Goal: Transaction & Acquisition: Purchase product/service

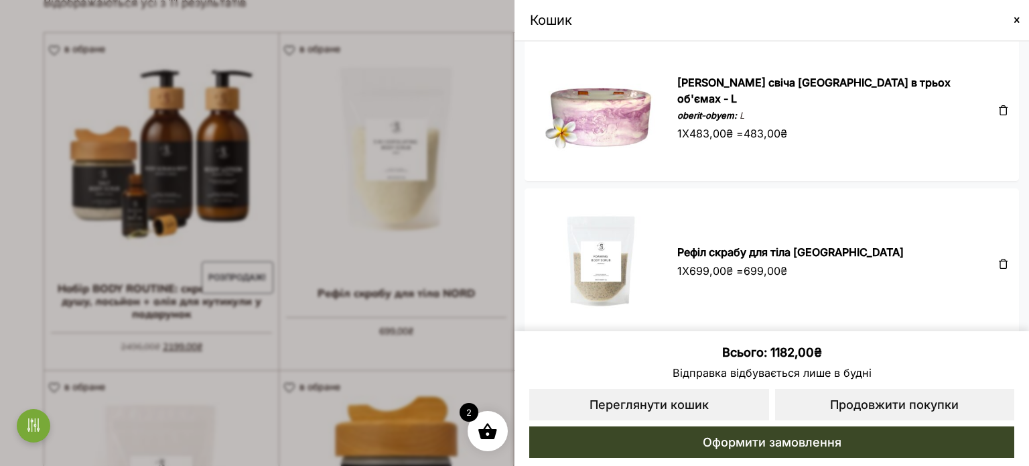
scroll to position [20, 0]
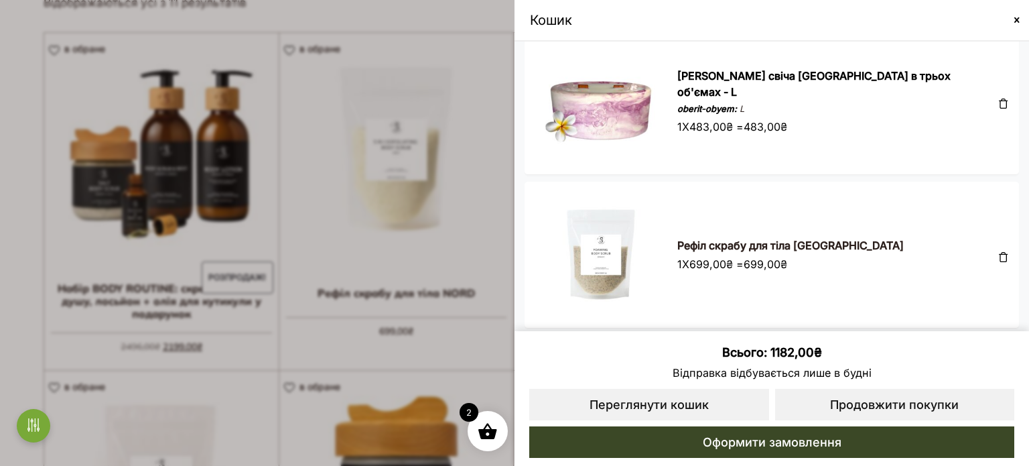
click at [721, 243] on link "Рефіл скрабу для тіла [GEOGRAPHIC_DATA]" at bounding box center [791, 245] width 227 height 13
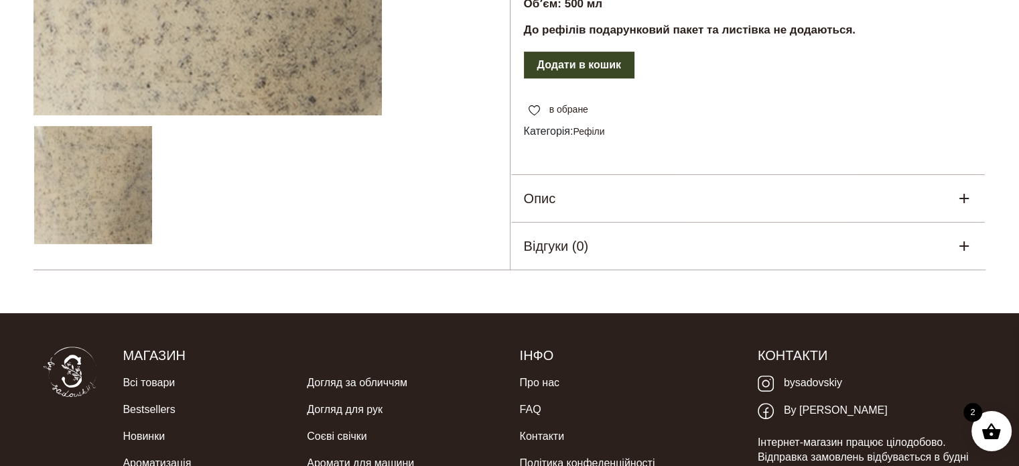
scroll to position [134, 0]
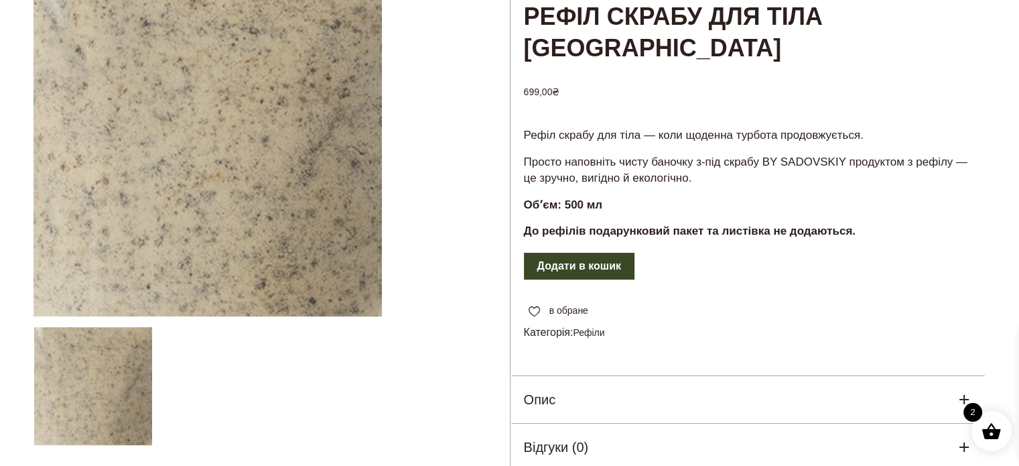
click at [639, 415] on div "Опис" at bounding box center [749, 399] width 476 height 47
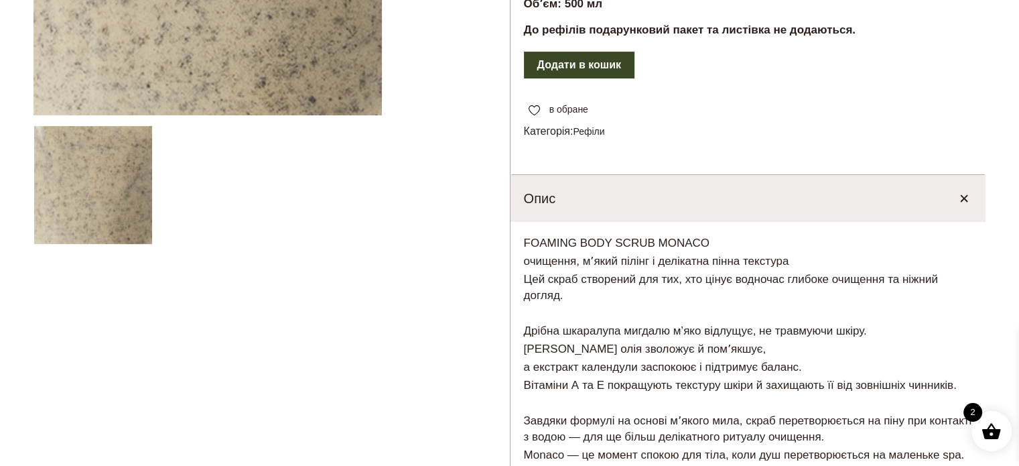
scroll to position [603, 0]
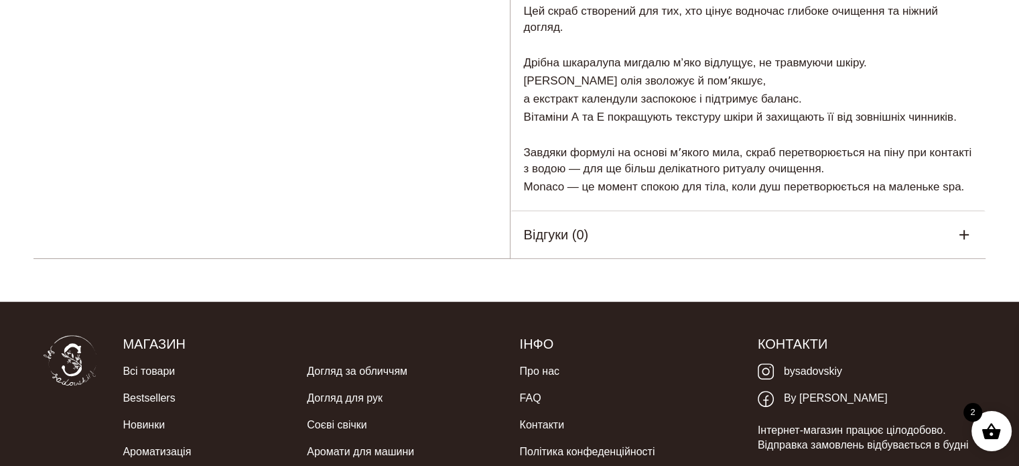
click at [690, 236] on div "Відгуки (0)" at bounding box center [749, 234] width 476 height 47
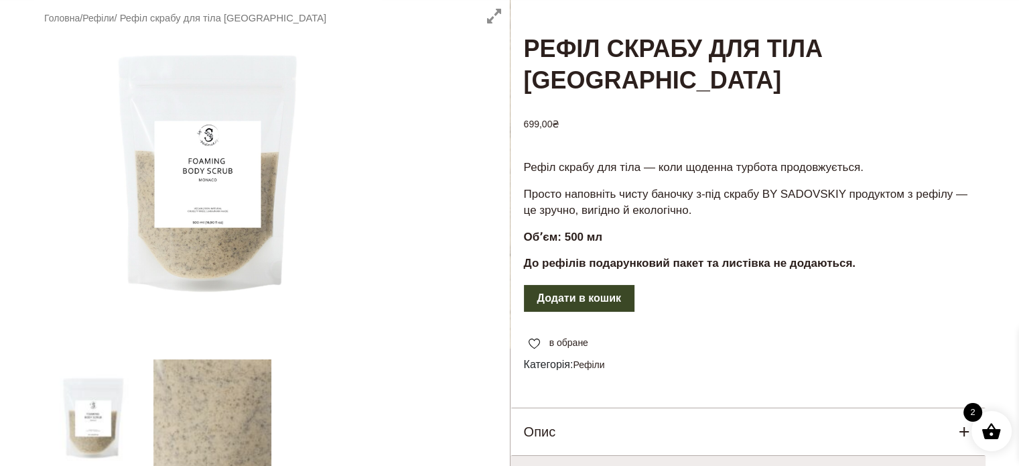
scroll to position [67, 0]
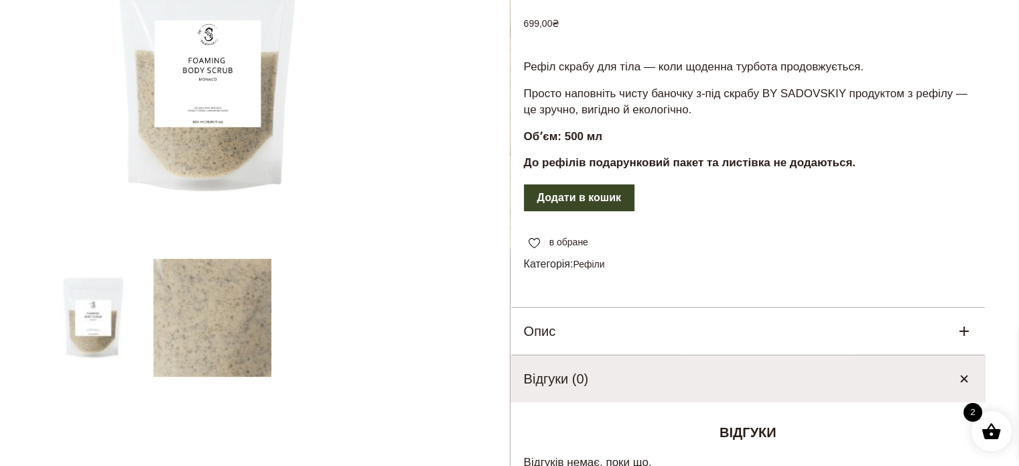
scroll to position [134, 0]
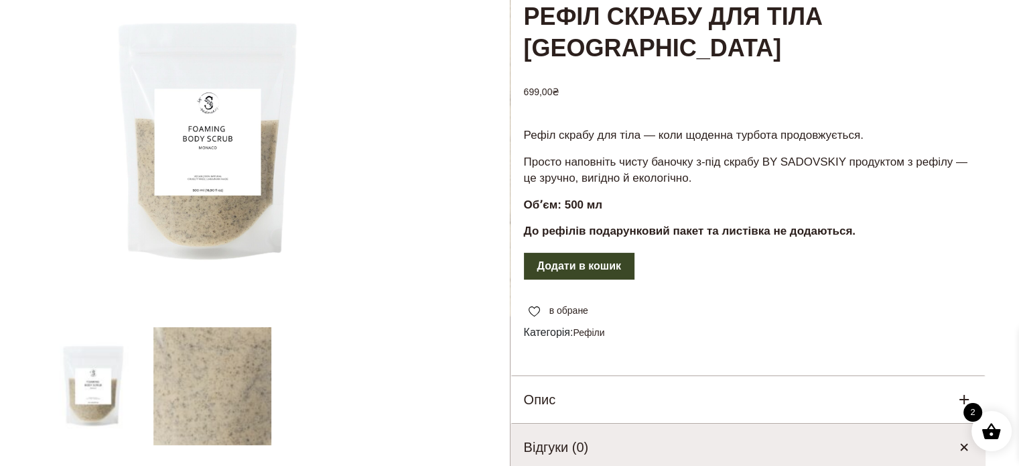
click at [209, 407] on div at bounding box center [272, 449] width 477 height 962
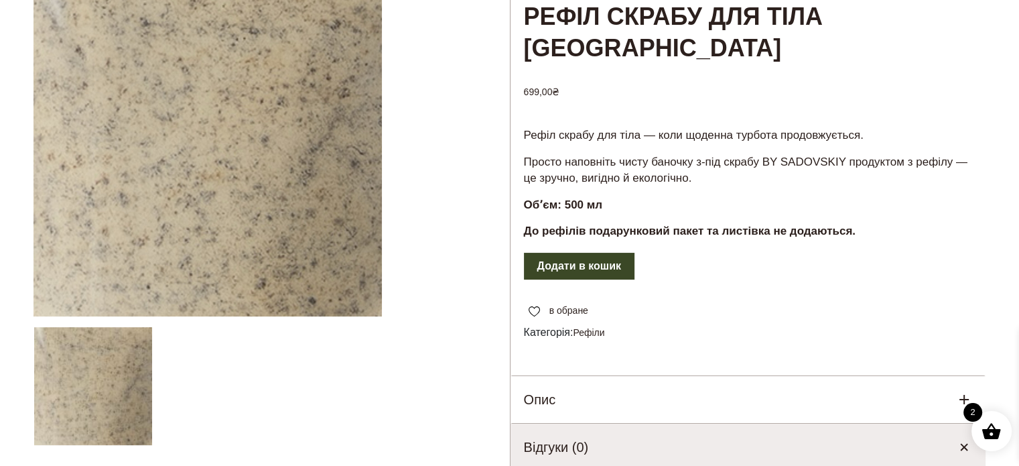
click at [212, 240] on div at bounding box center [272, 449] width 477 height 962
click at [137, 353] on div at bounding box center [272, 449] width 477 height 962
click at [38, 370] on div at bounding box center [272, 449] width 477 height 962
click at [273, 375] on div at bounding box center [272, 449] width 477 height 962
click at [118, 278] on div at bounding box center [272, 449] width 477 height 962
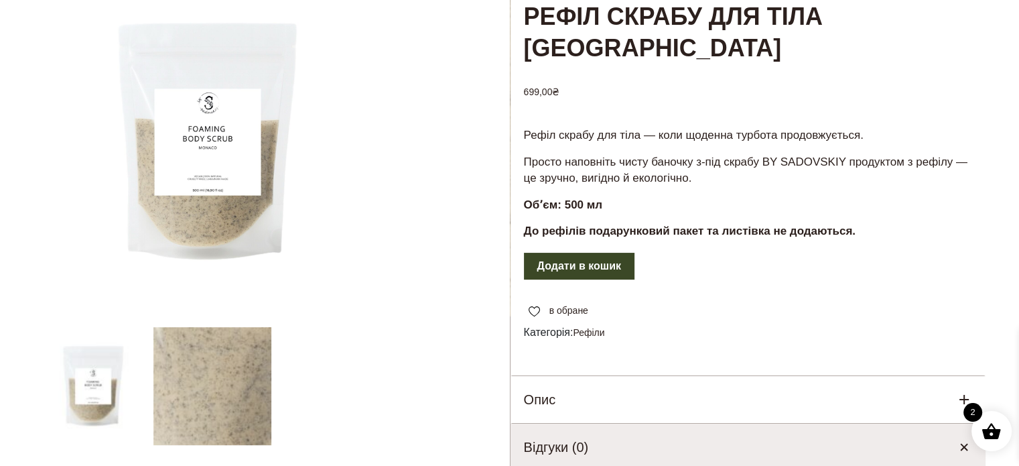
click at [80, 423] on div at bounding box center [272, 449] width 477 height 962
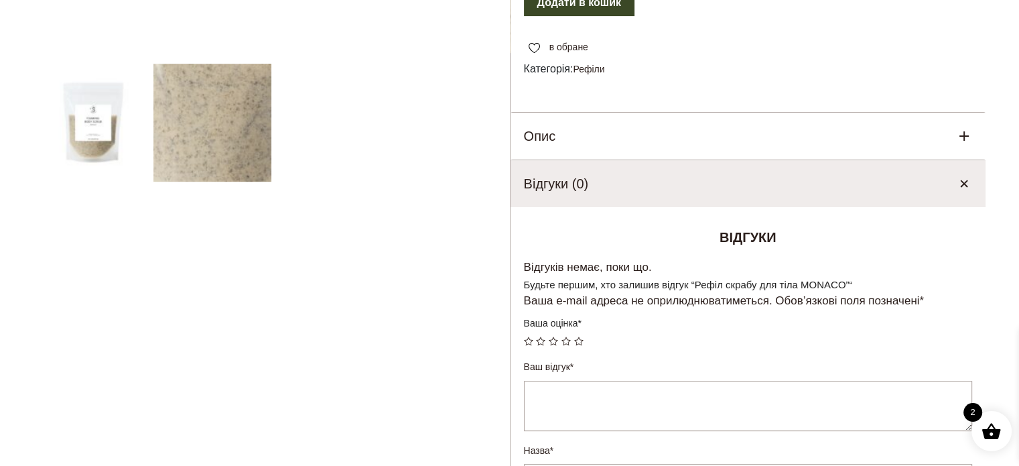
scroll to position [402, 0]
